Goal: Download file/media

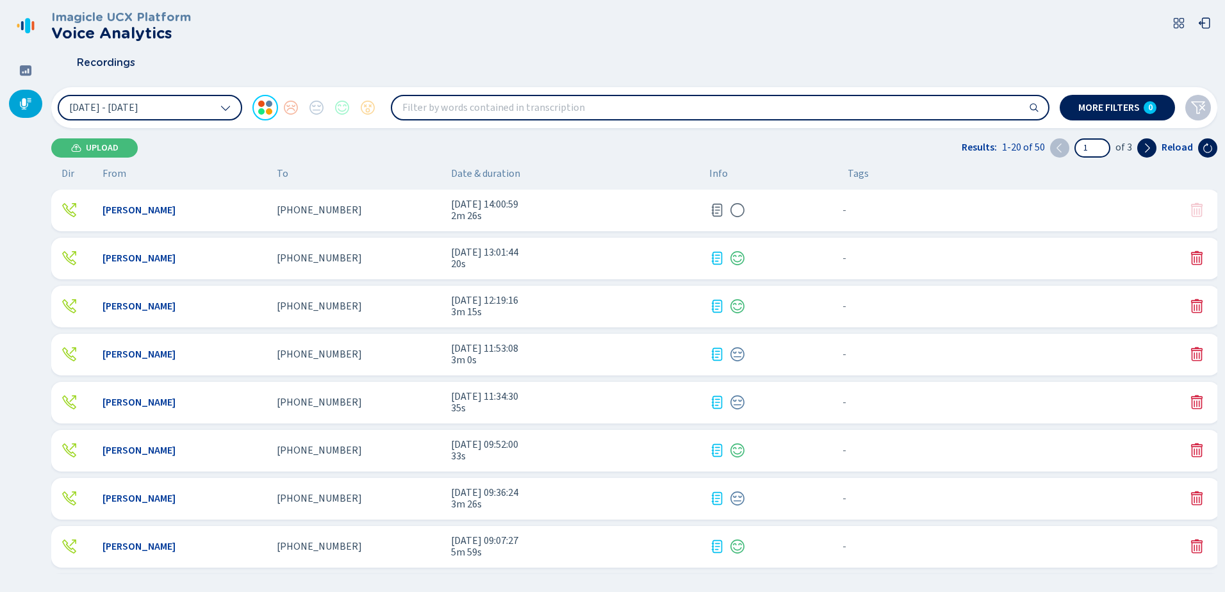
click at [561, 222] on span "2m 26s" at bounding box center [575, 216] width 248 height 12
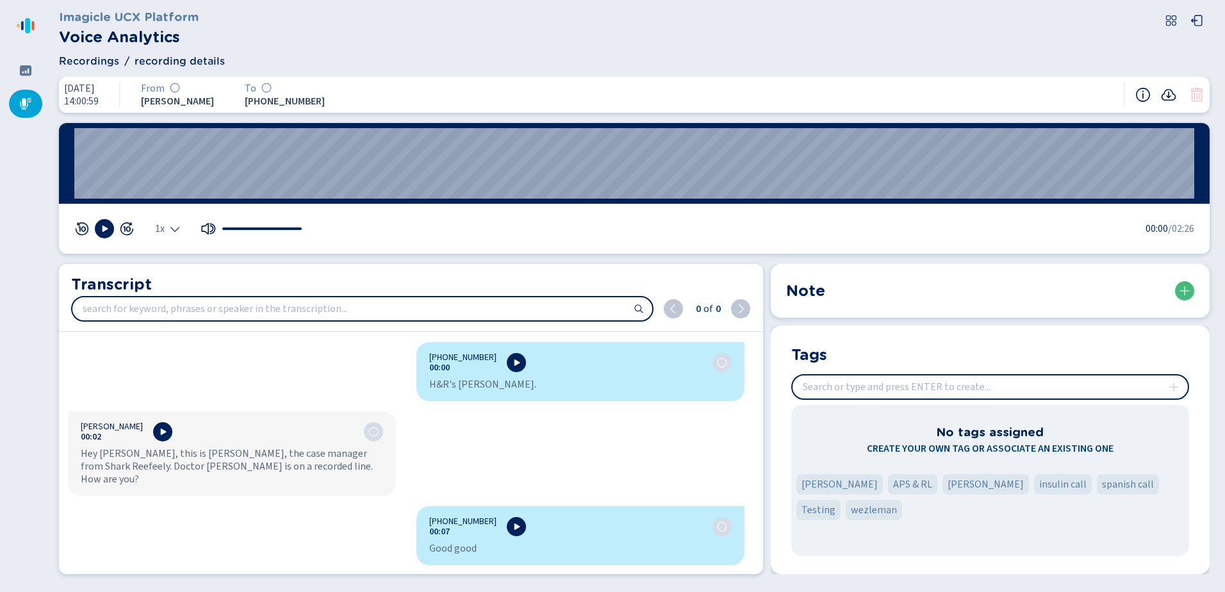
click at [1166, 96] on icon at bounding box center [1168, 94] width 15 height 15
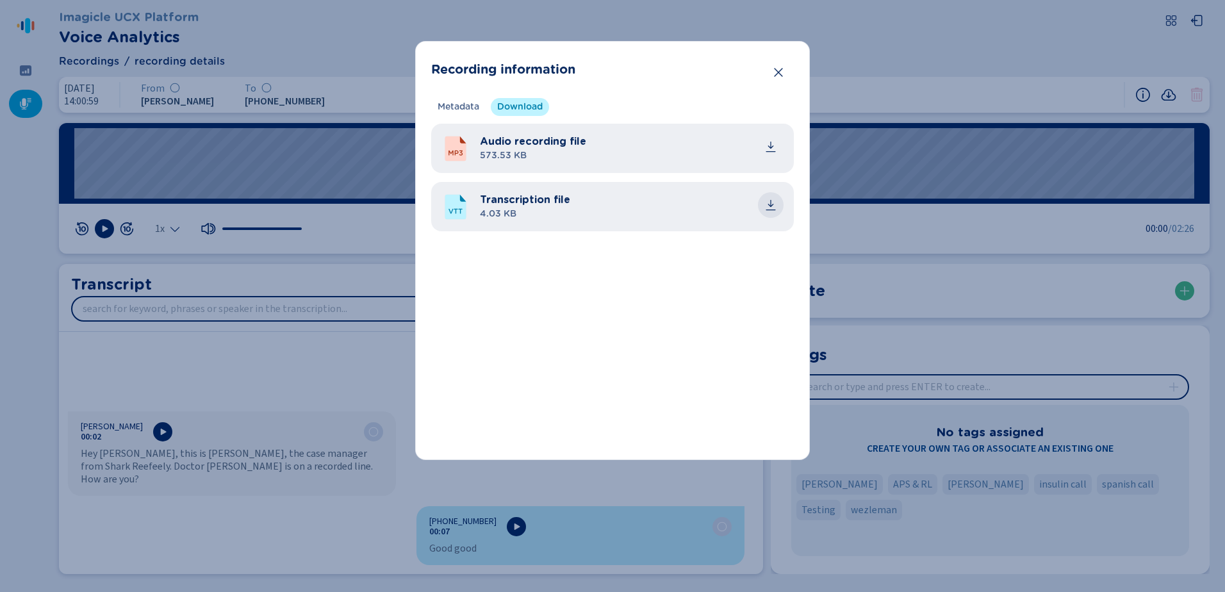
click at [774, 204] on icon "common.download" at bounding box center [771, 203] width 6 height 7
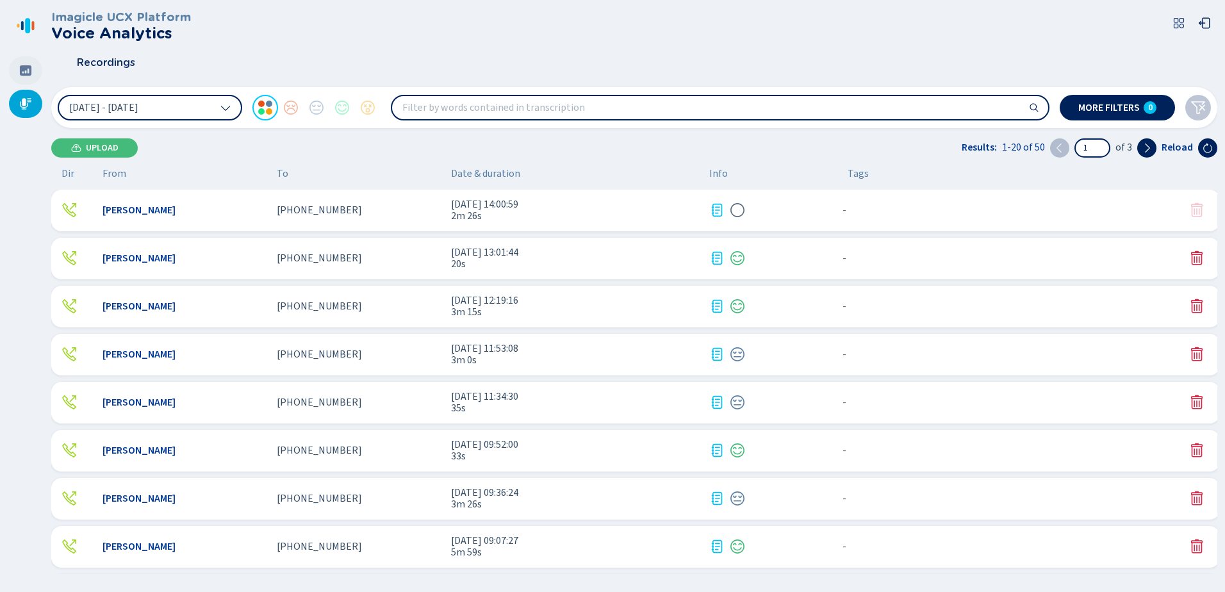
click at [33, 74] on div at bounding box center [25, 70] width 33 height 28
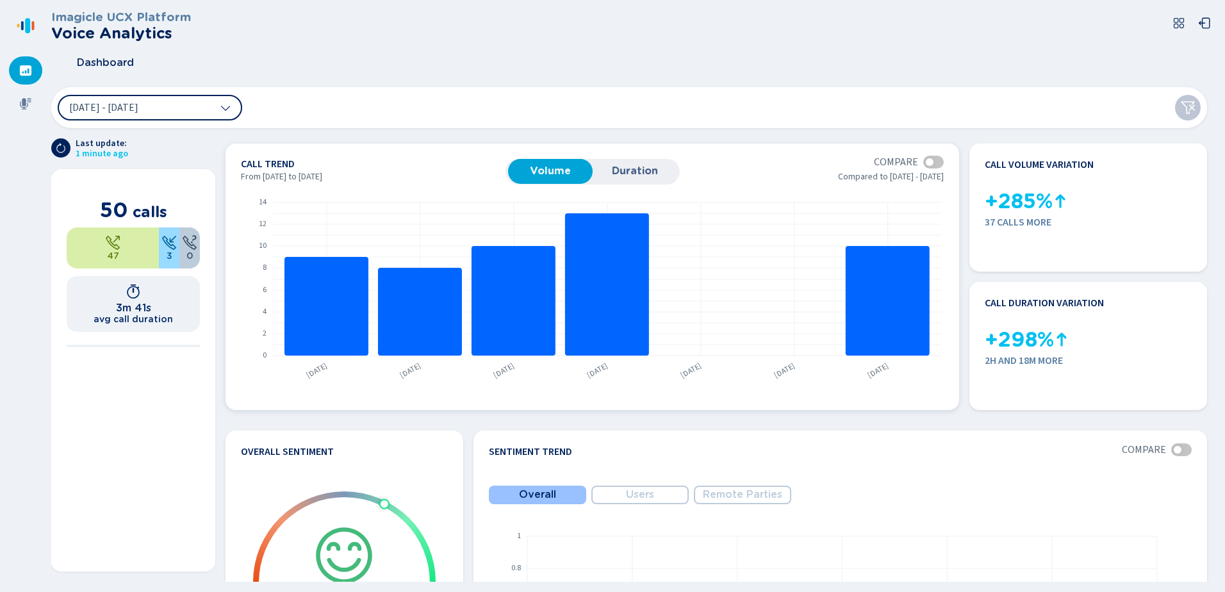
click at [636, 163] on button "Duration" at bounding box center [635, 171] width 85 height 24
